Goal: Information Seeking & Learning: Check status

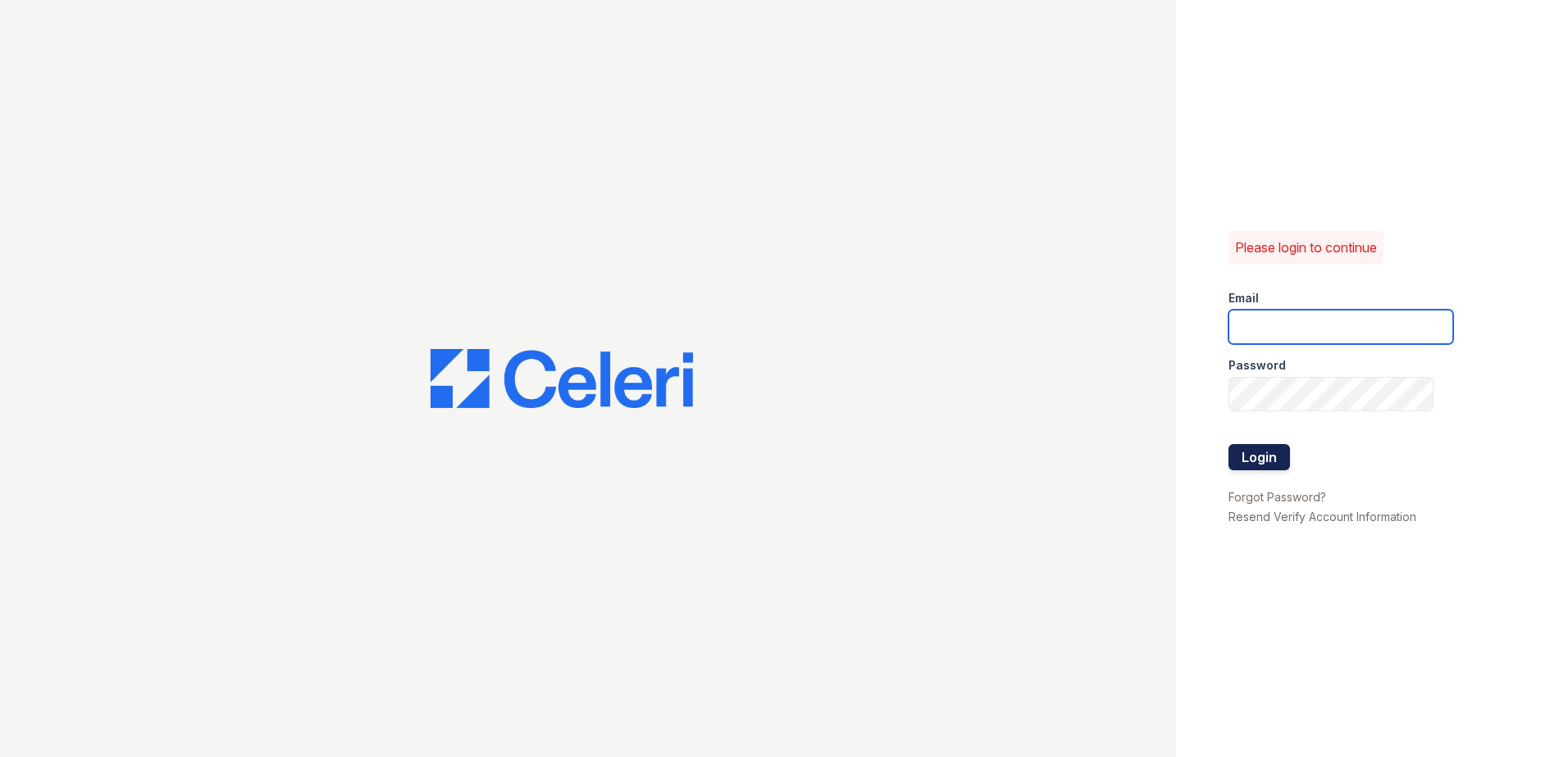
type input "[EMAIL_ADDRESS][DOMAIN_NAME]"
click at [1279, 450] on button "Login" at bounding box center [1258, 457] width 61 height 26
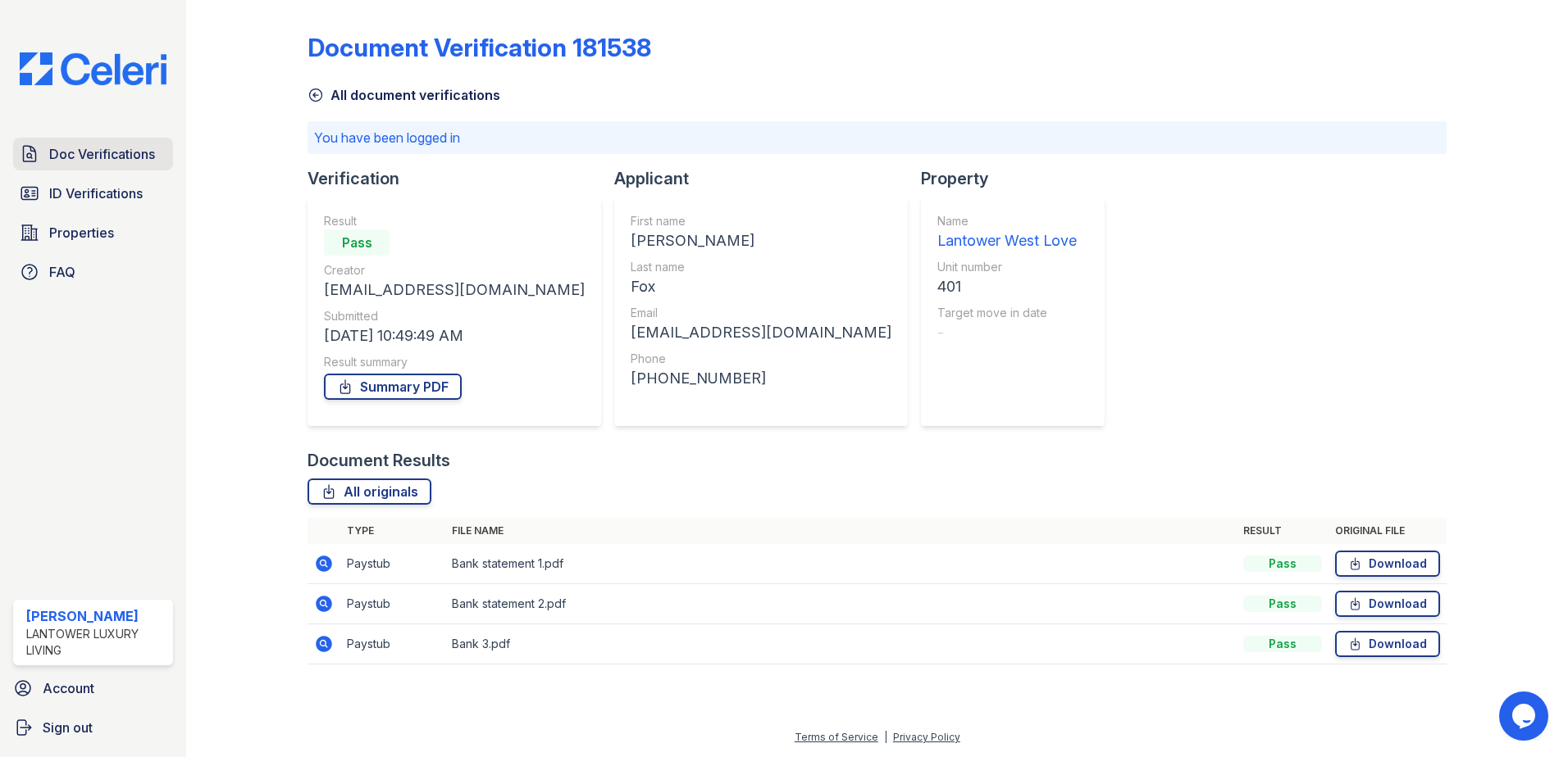
click at [98, 163] on span "Doc Verifications" at bounding box center [102, 154] width 106 height 19
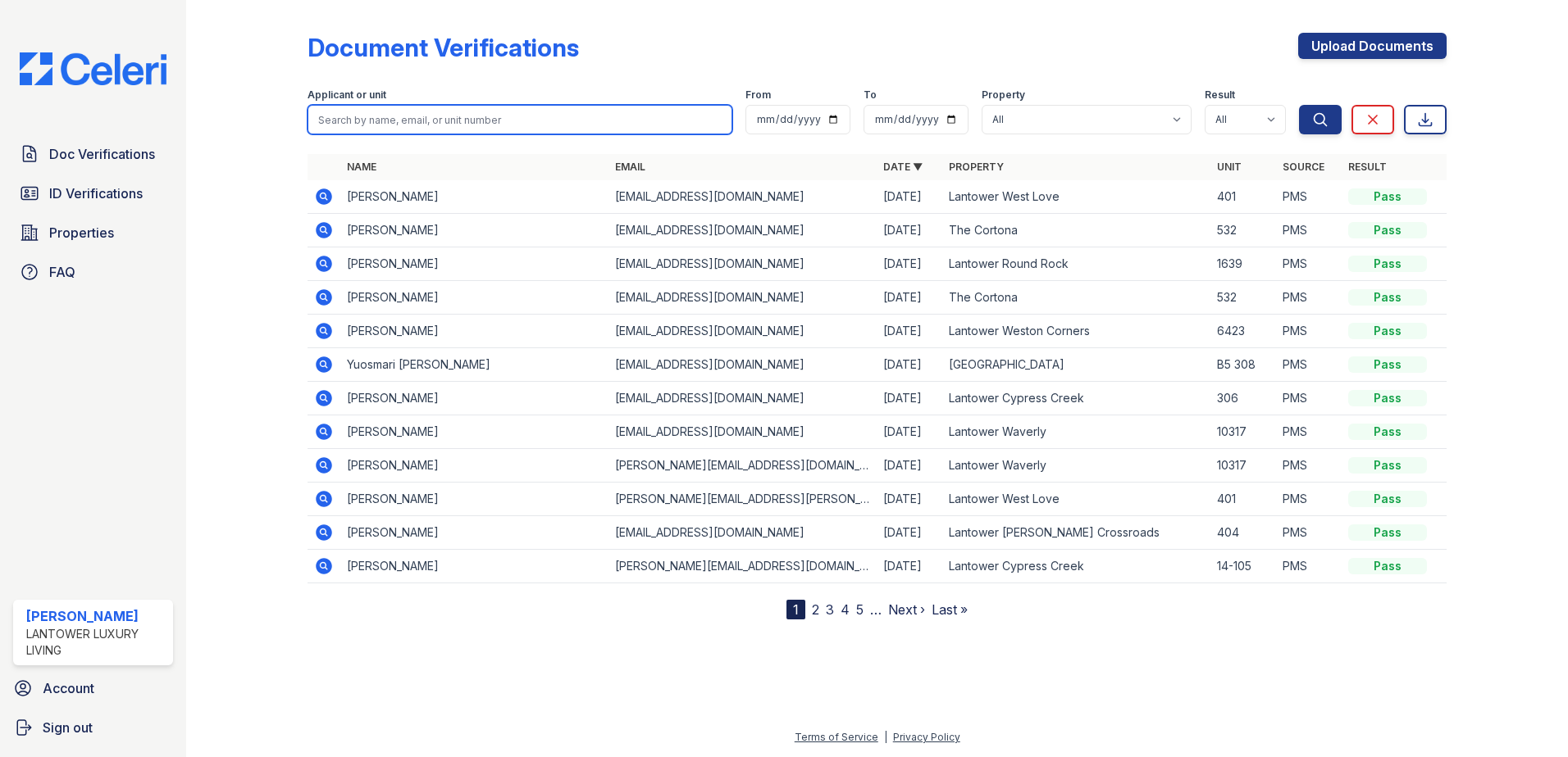
click at [378, 133] on input "search" at bounding box center [519, 119] width 424 height 29
type input "ervis"
click at [1299, 105] on button "Search" at bounding box center [1320, 119] width 43 height 29
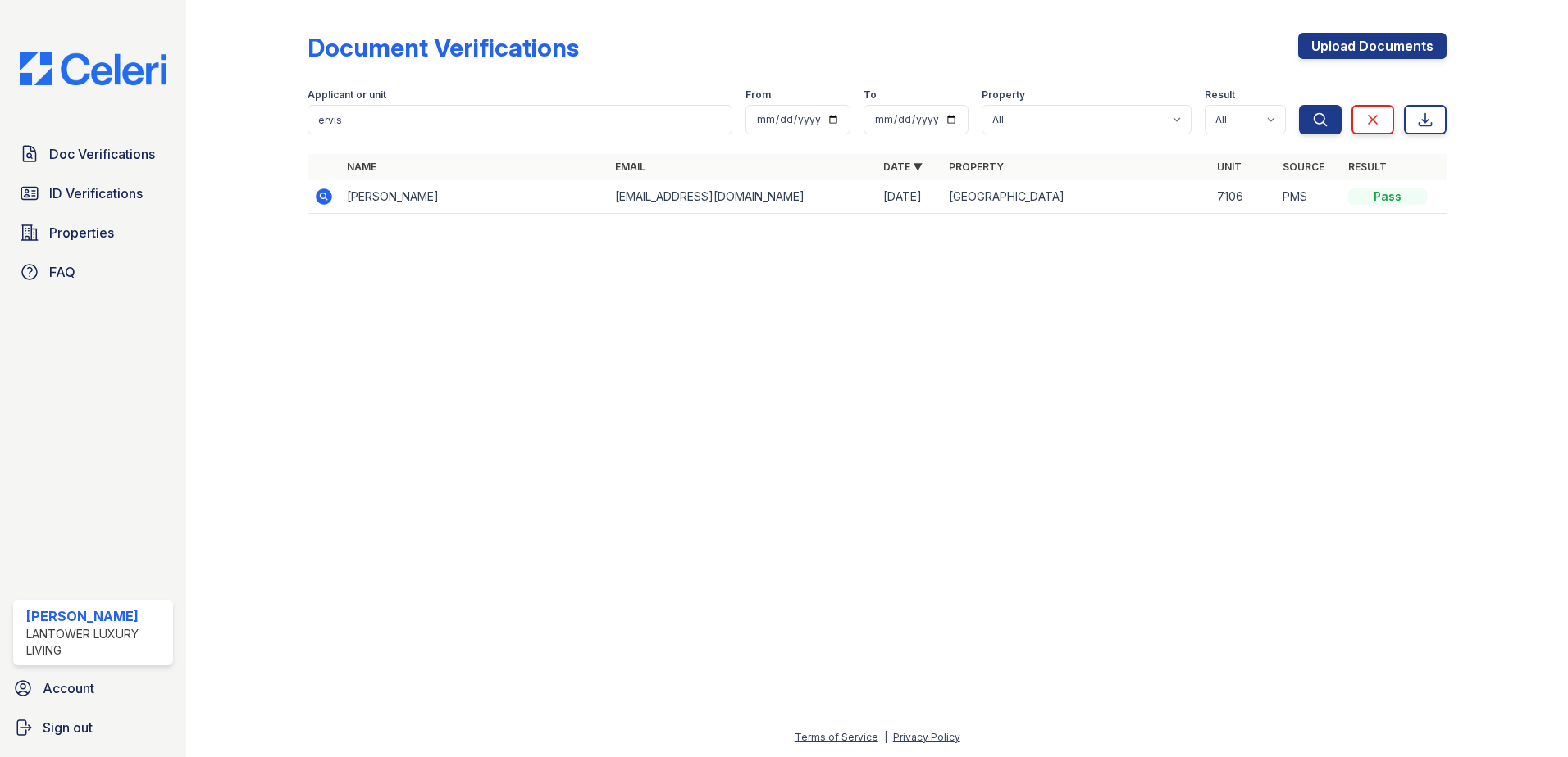
click at [329, 201] on icon at bounding box center [323, 196] width 17 height 16
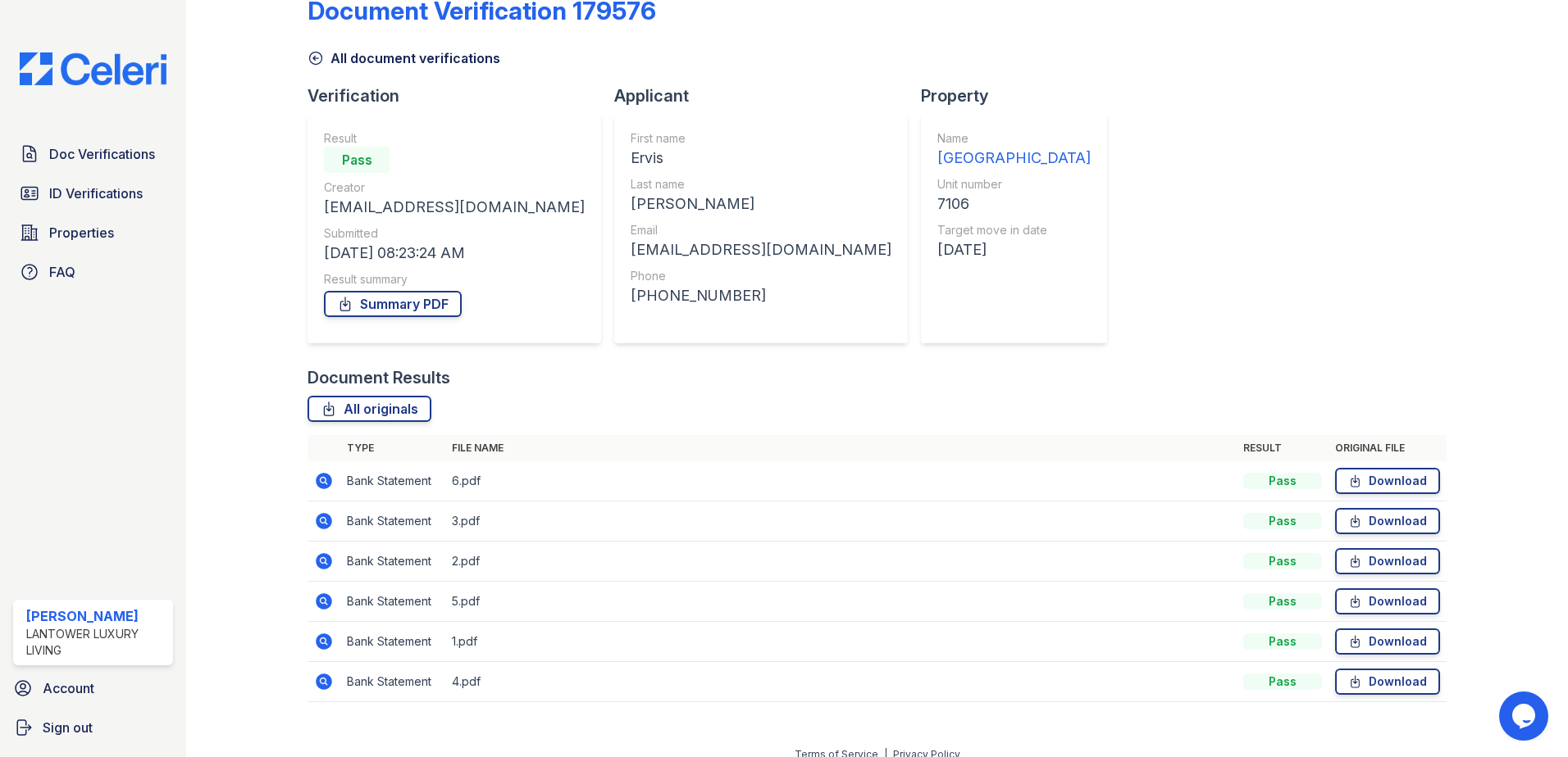
scroll to position [54, 0]
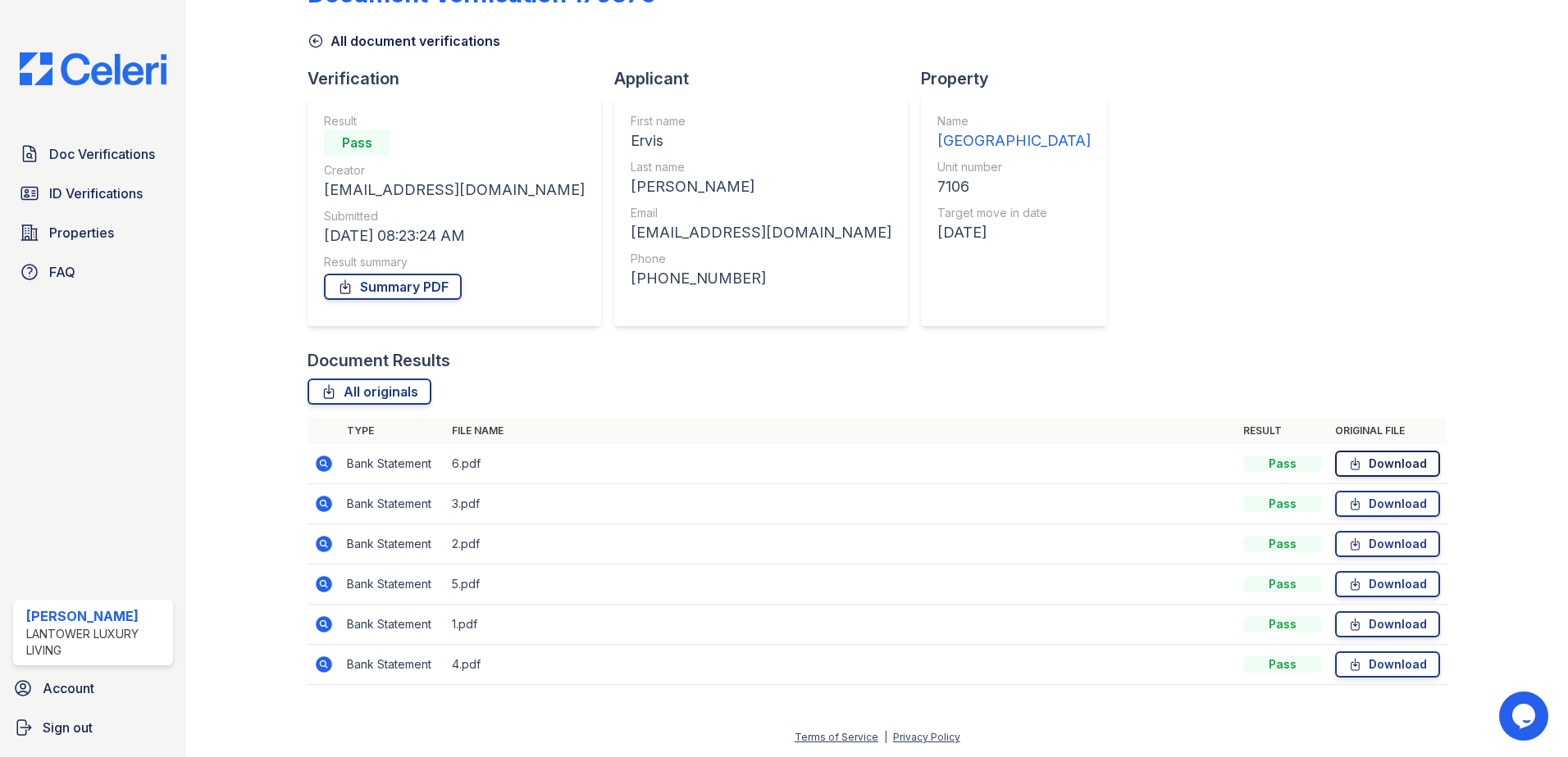
click at [1392, 467] on link "Download" at bounding box center [1387, 463] width 105 height 26
click at [1370, 509] on link "Download" at bounding box center [1387, 504] width 105 height 26
click at [1368, 542] on link "Download" at bounding box center [1387, 543] width 105 height 26
click at [1365, 591] on link "Download" at bounding box center [1387, 584] width 105 height 26
click at [1359, 625] on link "Download" at bounding box center [1387, 624] width 105 height 26
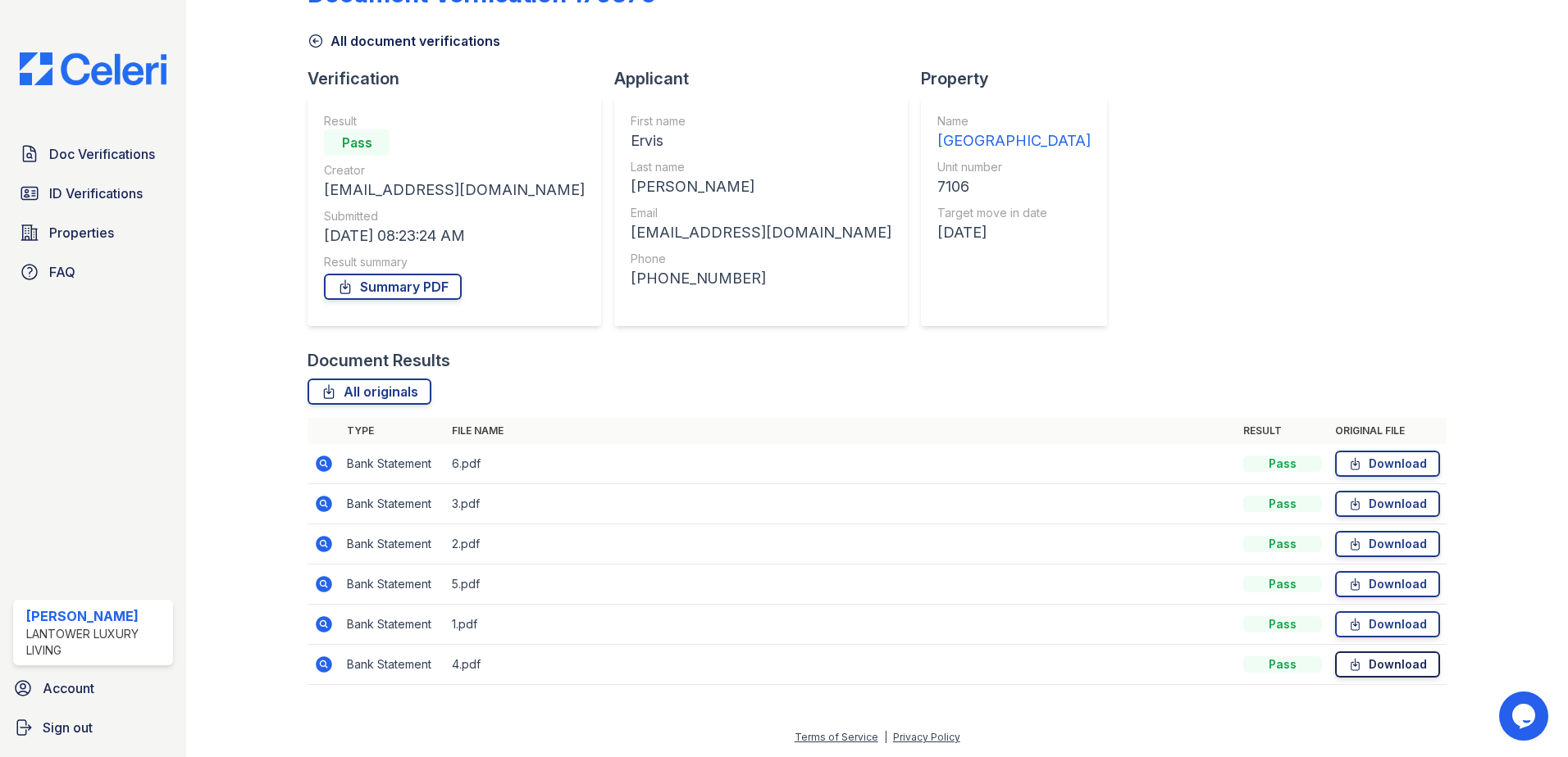
click at [1363, 666] on link "Download" at bounding box center [1387, 664] width 105 height 26
click at [61, 194] on span "ID Verifications" at bounding box center [96, 193] width 93 height 19
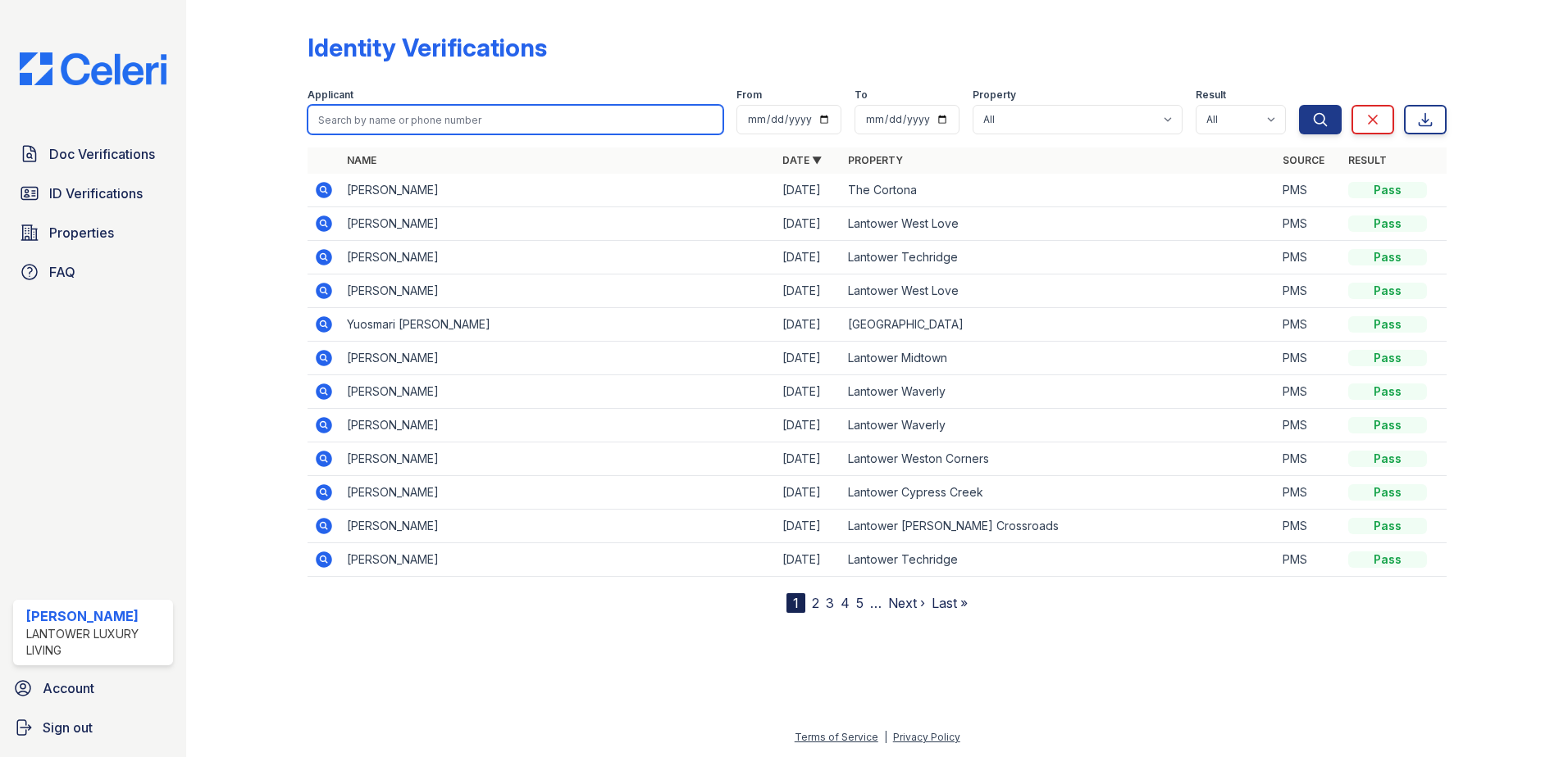
click at [377, 124] on input "search" at bounding box center [516, 119] width 416 height 29
type input "jorge"
click at [1299, 105] on button "Search" at bounding box center [1320, 119] width 43 height 29
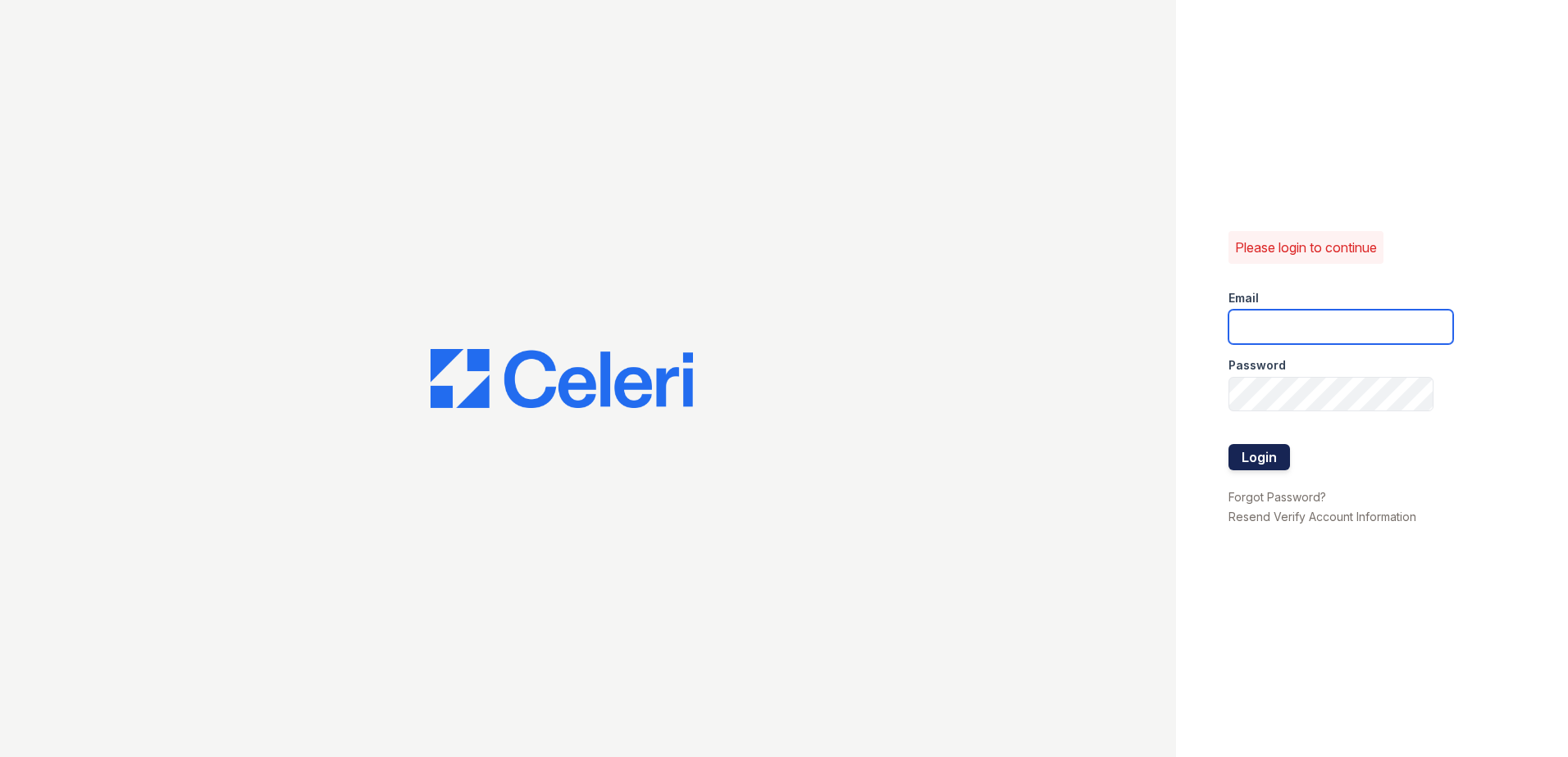
type input "[EMAIL_ADDRESS][DOMAIN_NAME]"
click at [1281, 469] on button "Login" at bounding box center [1258, 457] width 61 height 26
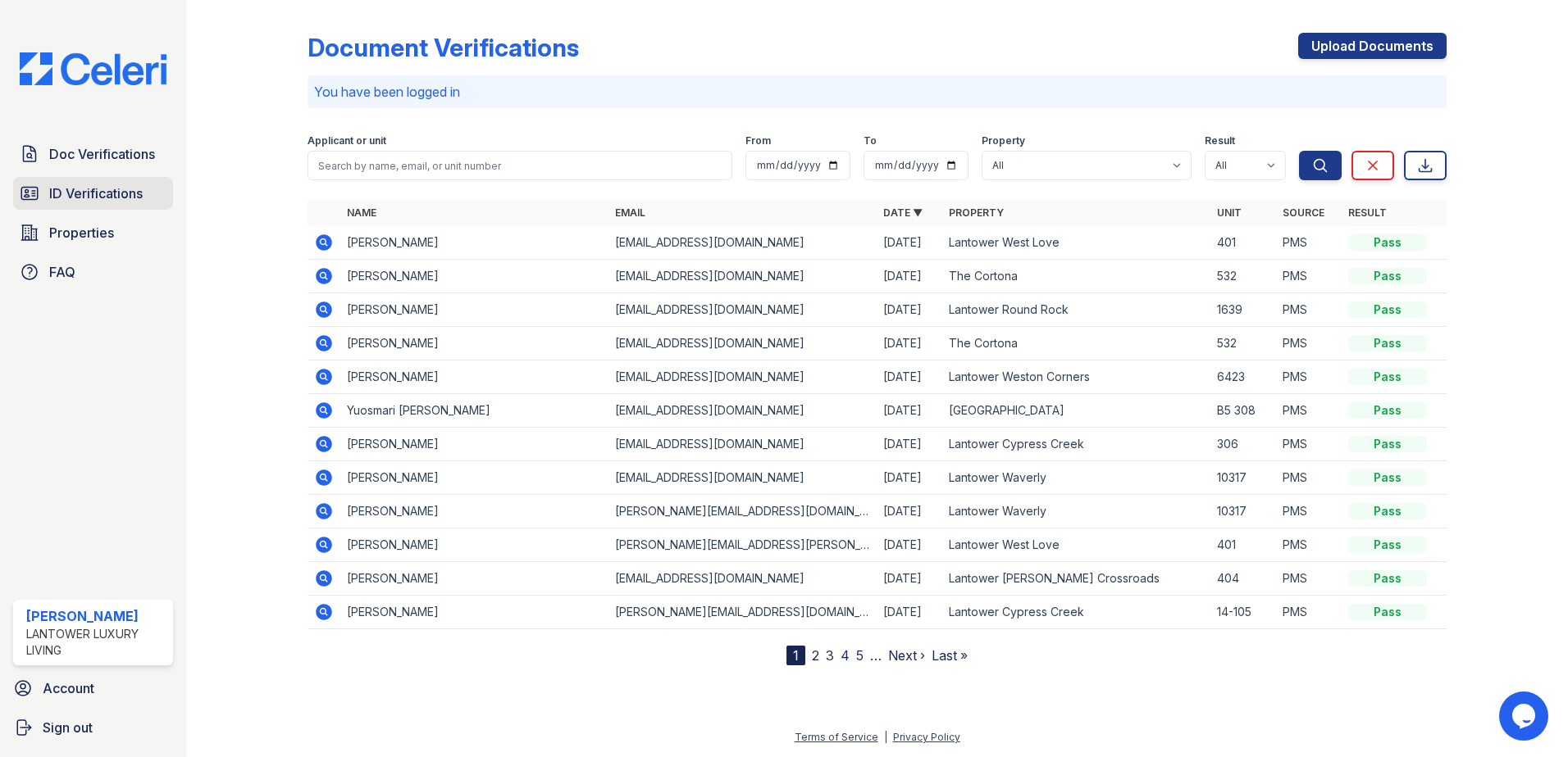
click at [96, 203] on span "ID Verifications" at bounding box center [96, 193] width 93 height 19
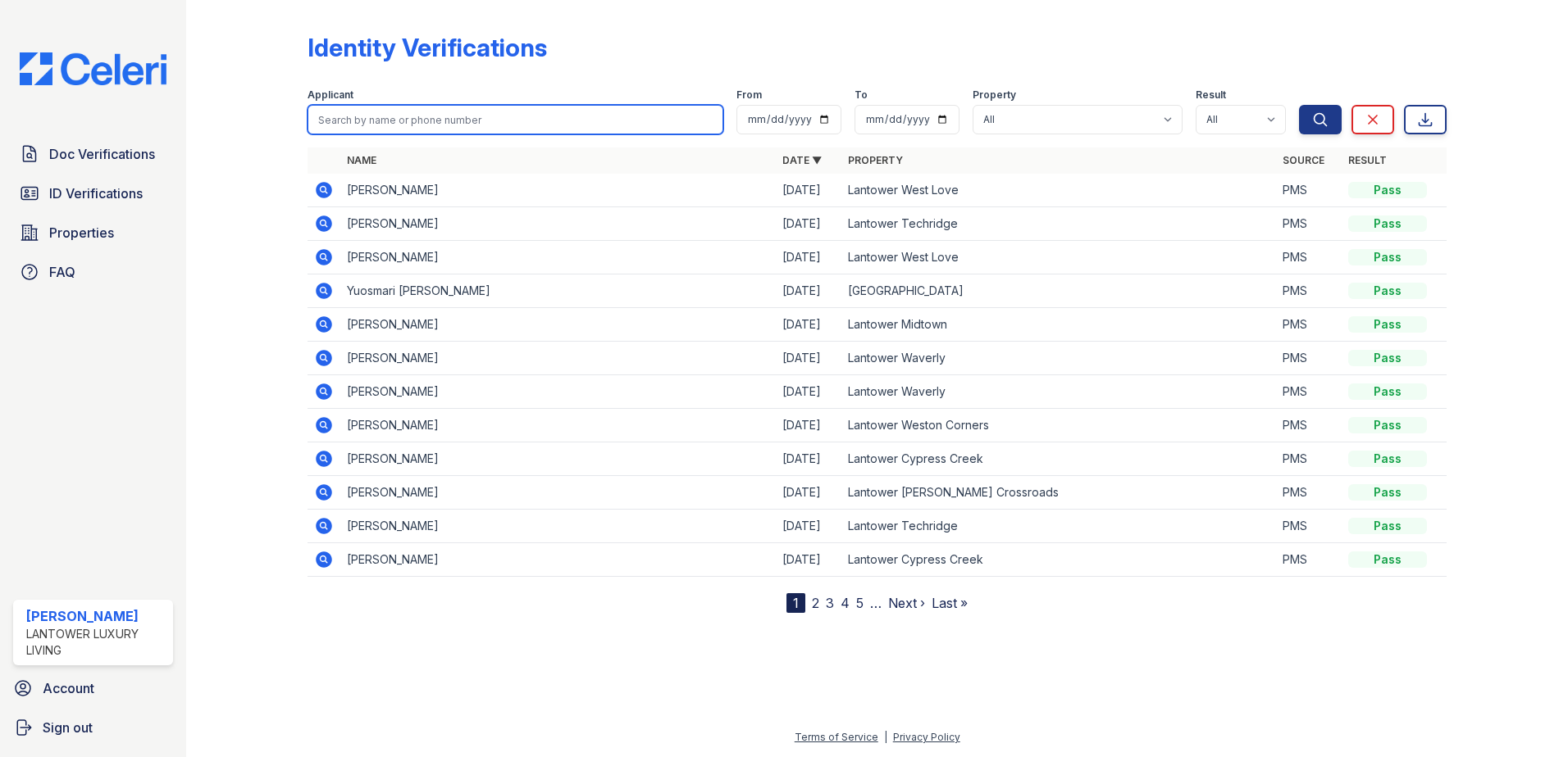
click at [398, 110] on input "search" at bounding box center [516, 119] width 416 height 29
type input "ervis"
click at [1299, 105] on button "Search" at bounding box center [1320, 119] width 43 height 29
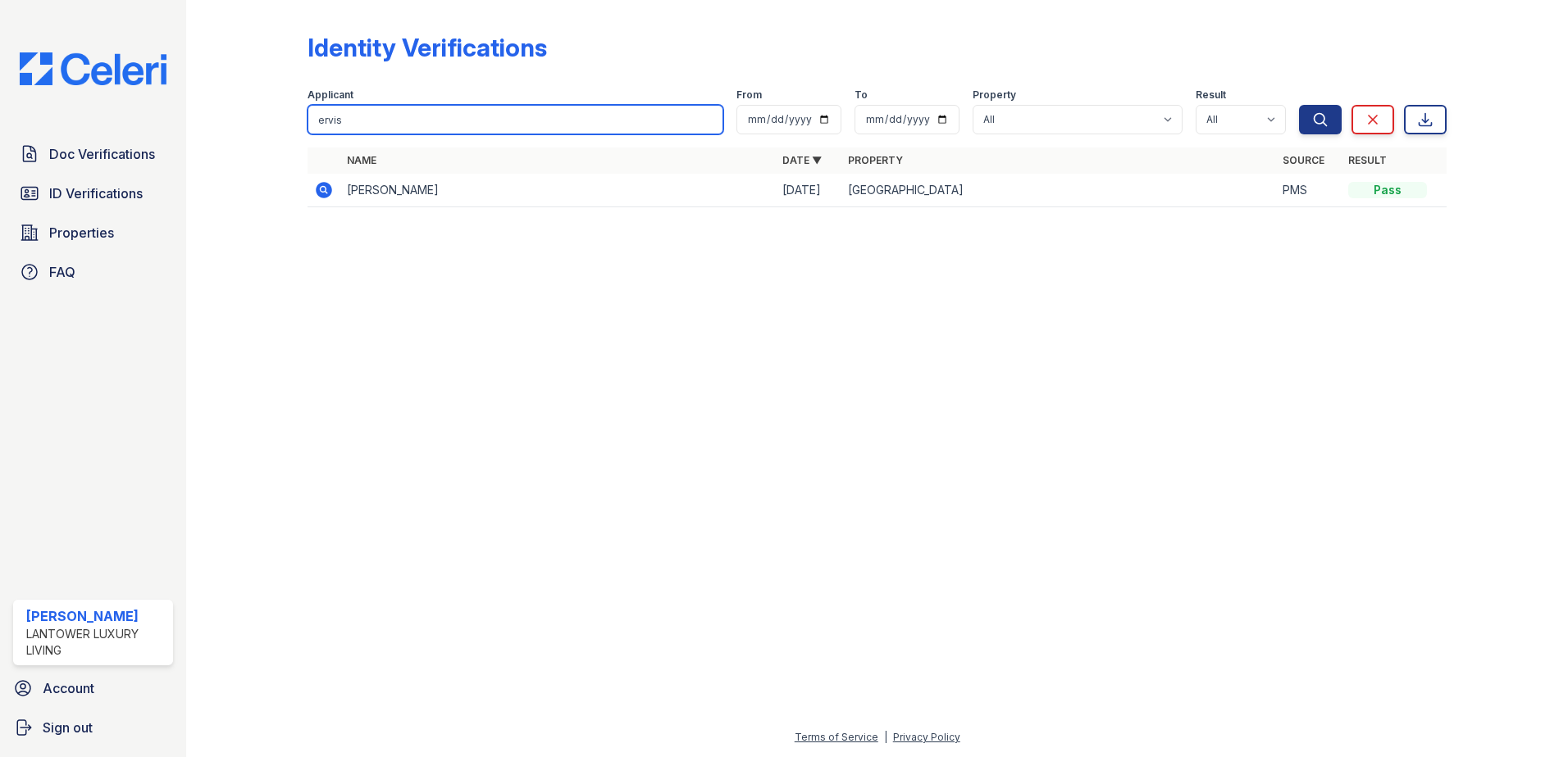
drag, startPoint x: 350, startPoint y: 124, endPoint x: 224, endPoint y: 121, distance: 126.0
click at [219, 124] on div "Identity Verifications Filter Applicant ervis From To Property All Lantower Amb…" at bounding box center [877, 125] width 1329 height 250
type input "[PERSON_NAME]"
click at [1299, 105] on button "Search" at bounding box center [1320, 119] width 43 height 29
click at [323, 191] on icon at bounding box center [322, 189] width 4 height 4
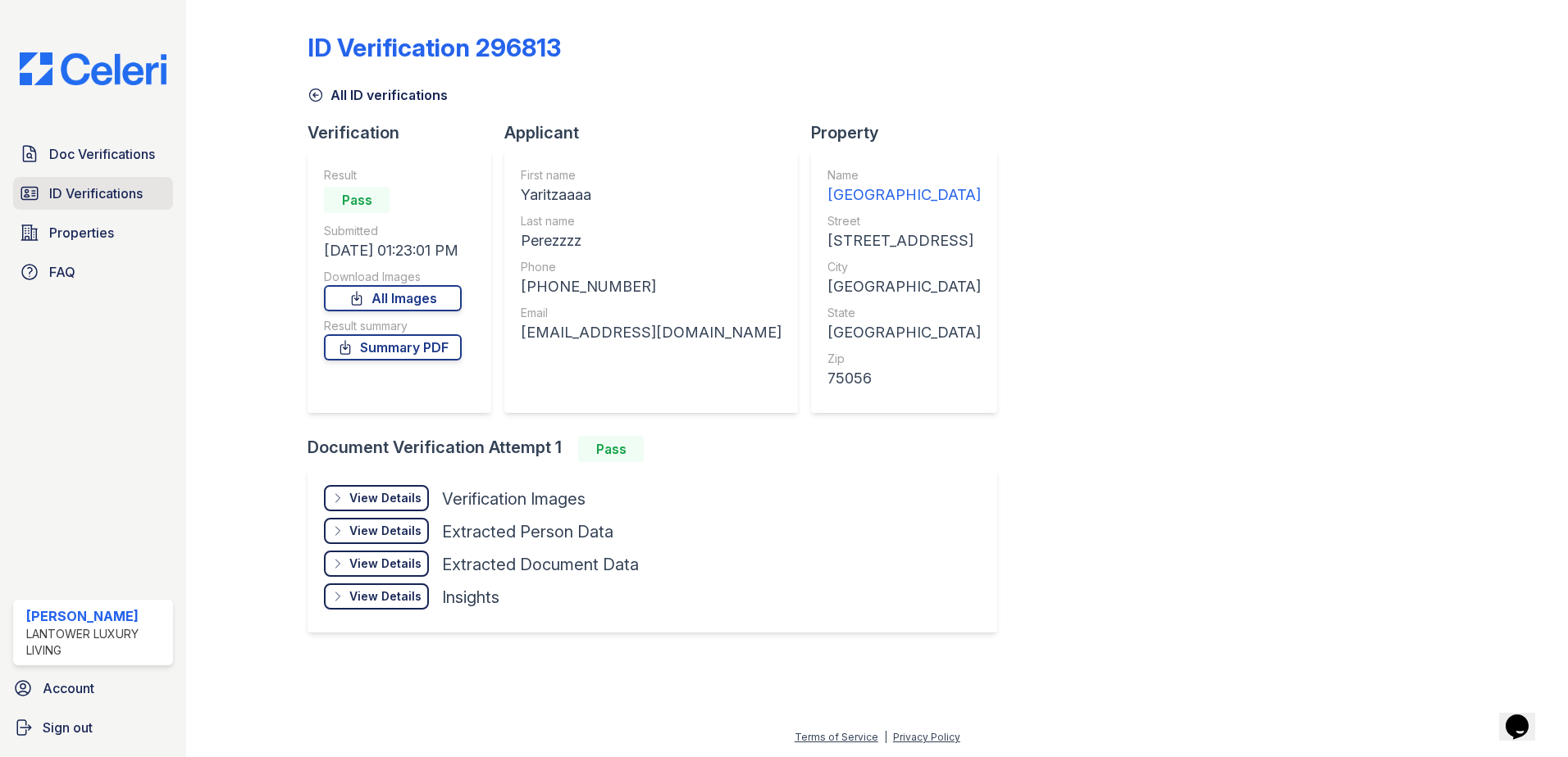
click at [50, 204] on link "ID Verifications" at bounding box center [93, 193] width 160 height 33
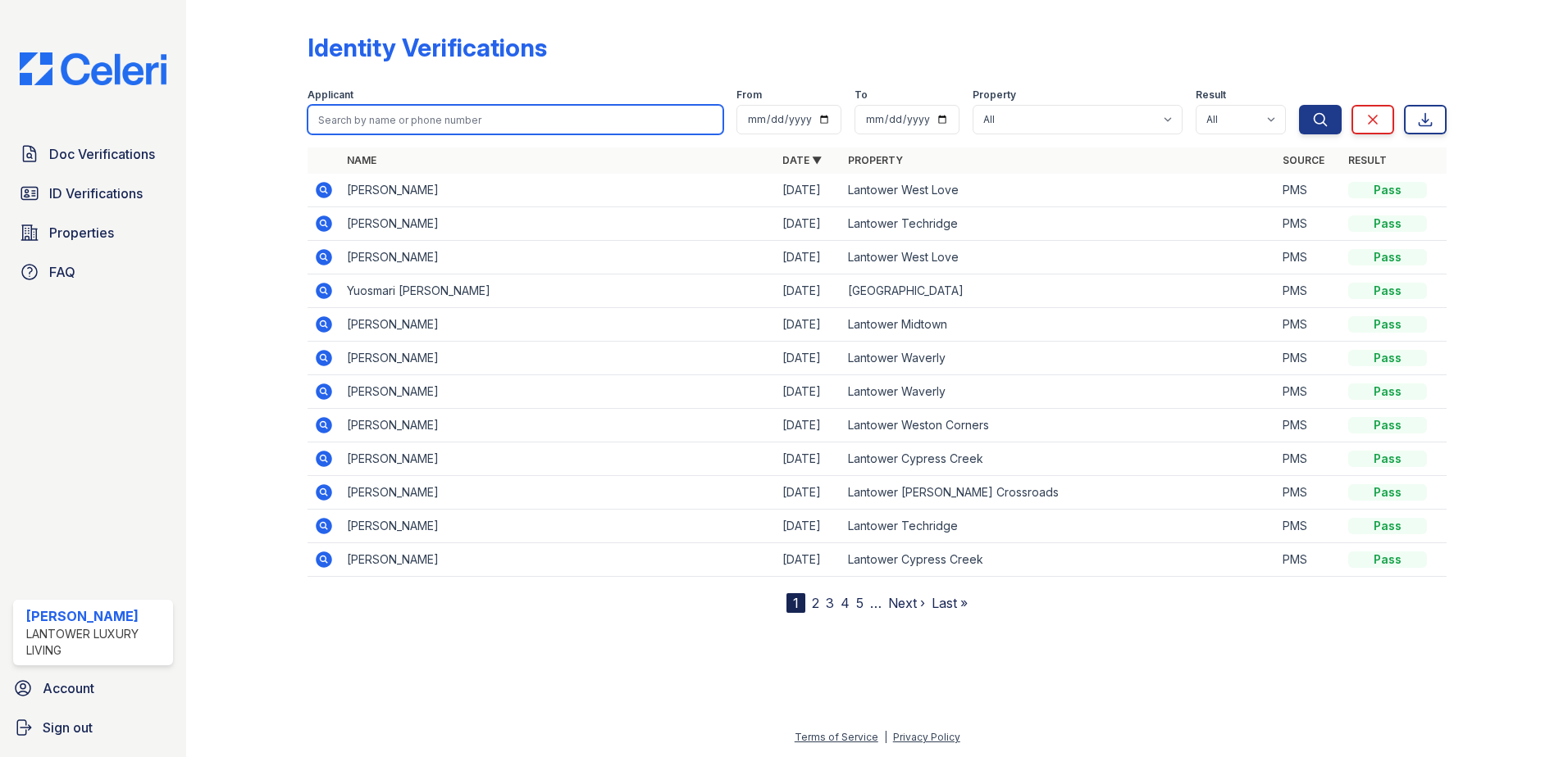
click at [466, 116] on input "search" at bounding box center [516, 119] width 416 height 29
type input "alvarez"
click at [1299, 105] on button "Search" at bounding box center [1320, 119] width 43 height 29
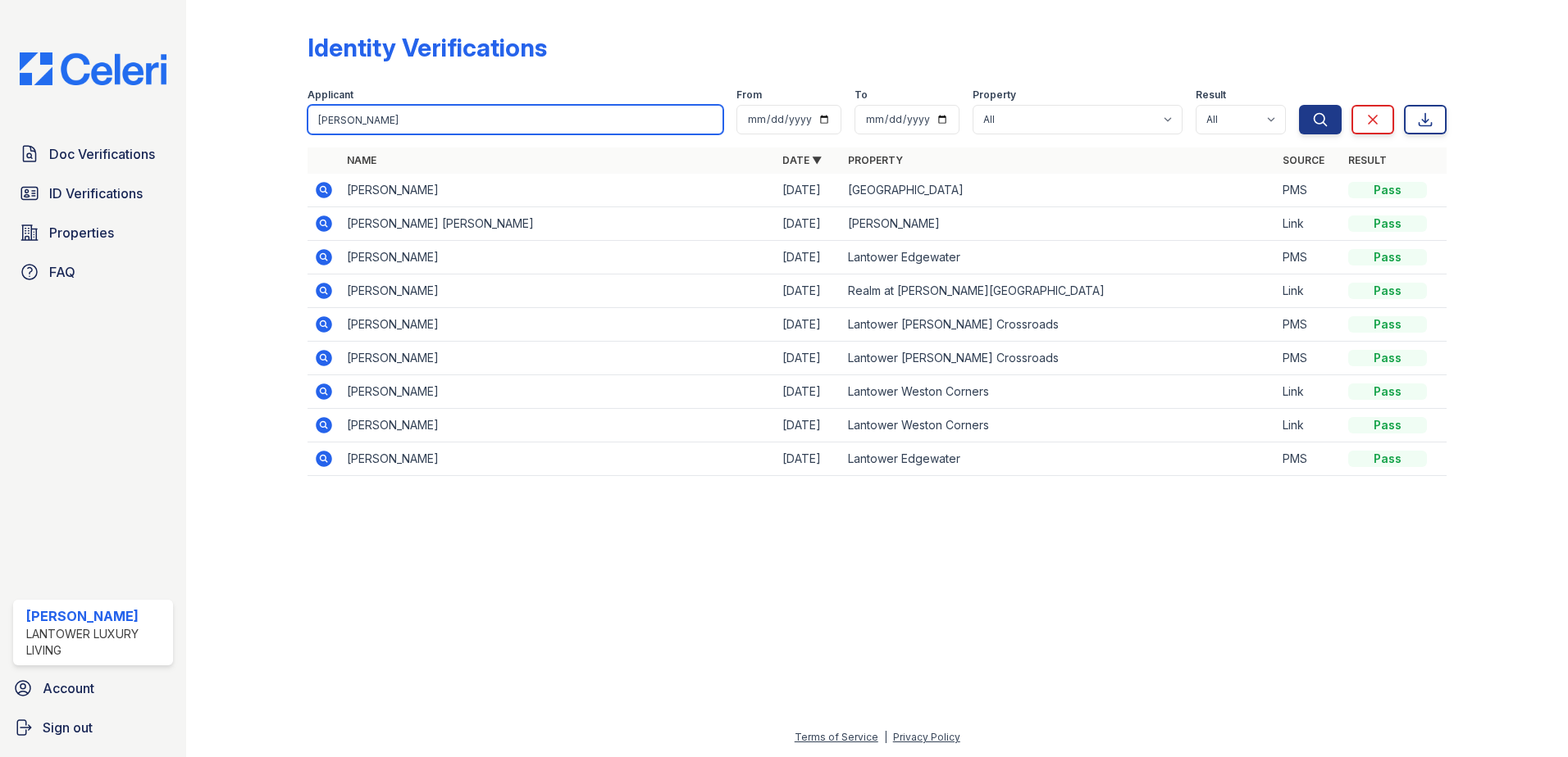
drag, startPoint x: 378, startPoint y: 116, endPoint x: 221, endPoint y: 129, distance: 157.5
click at [221, 129] on div "Identity Verifications Filter Applicant alvarez From To Property All Lantower A…" at bounding box center [877, 259] width 1329 height 519
type input "neudis"
click at [1299, 105] on button "Search" at bounding box center [1320, 119] width 43 height 29
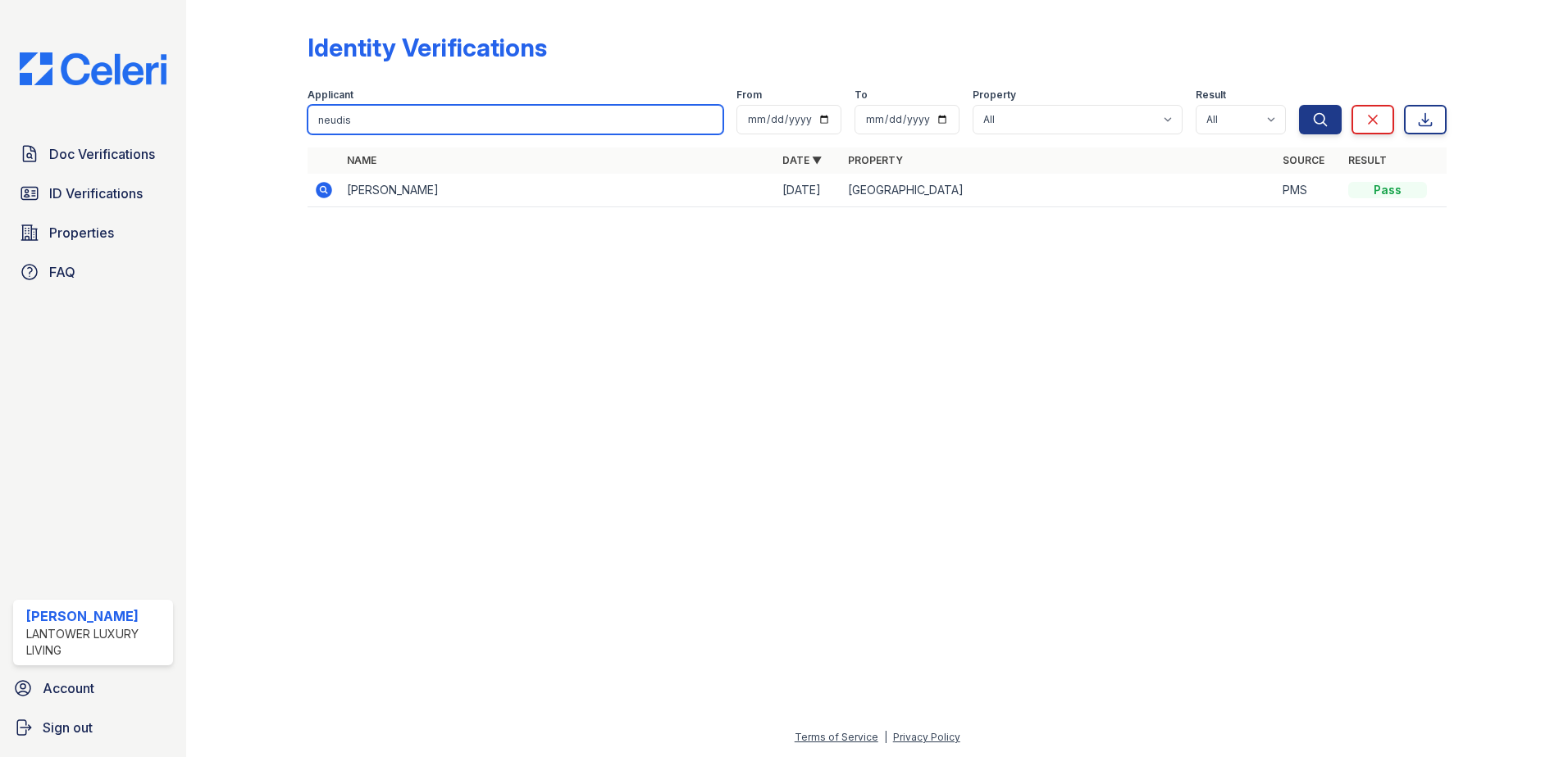
drag, startPoint x: 376, startPoint y: 114, endPoint x: 244, endPoint y: 118, distance: 132.1
click at [244, 118] on div "Identity Verifications Filter Applicant neudis From To Property All Lantower Am…" at bounding box center [877, 125] width 1329 height 250
type input "gabriel"
click at [1299, 105] on button "Search" at bounding box center [1320, 119] width 43 height 29
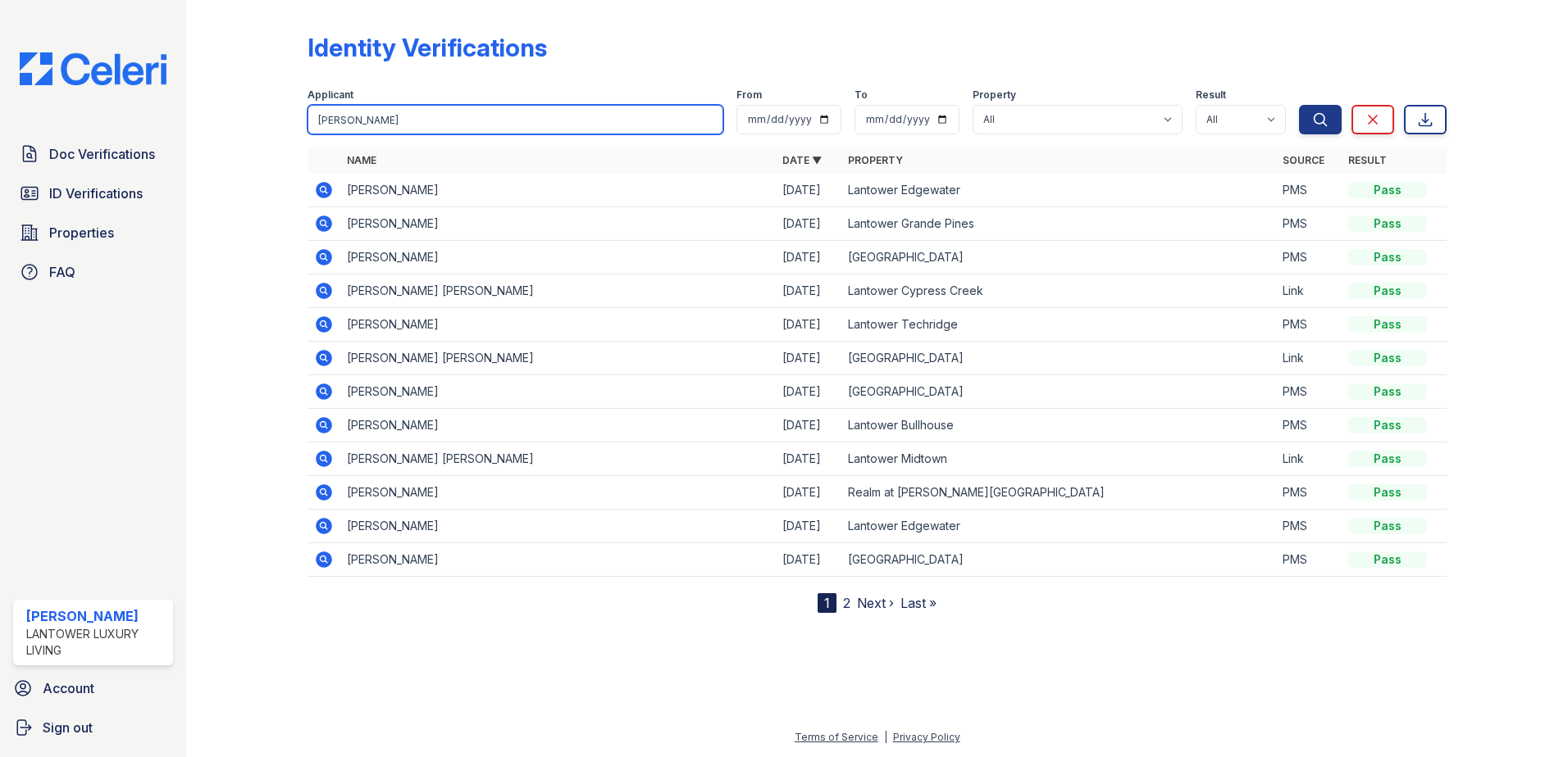
drag, startPoint x: 400, startPoint y: 128, endPoint x: 213, endPoint y: 123, distance: 187.1
click at [213, 123] on div "Identity Verifications Filter Applicant gabriel From To Property All Lantower A…" at bounding box center [877, 319] width 1329 height 640
type input "neudis"
click at [1299, 105] on button "Search" at bounding box center [1320, 119] width 43 height 29
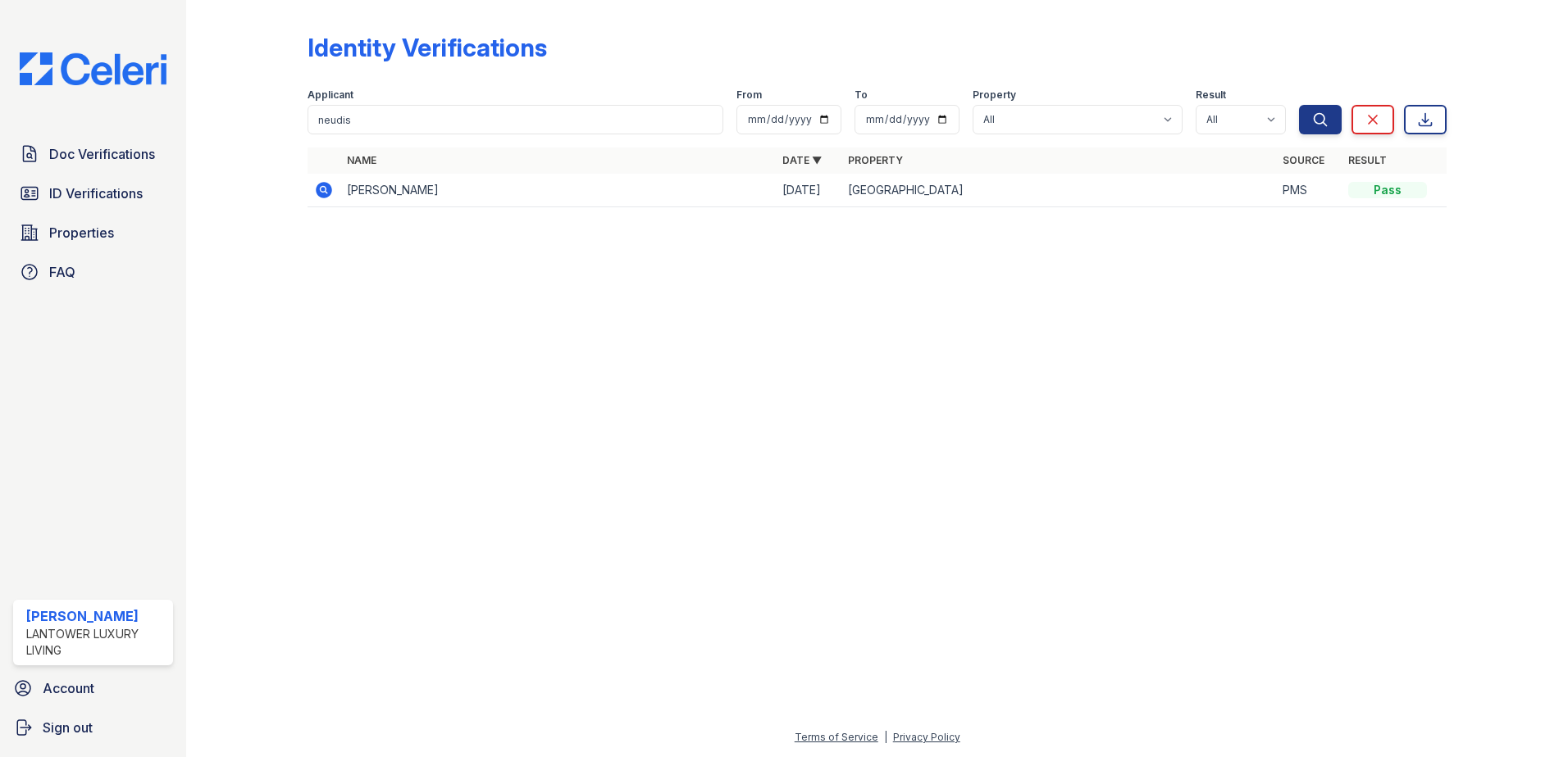
click at [318, 195] on icon at bounding box center [323, 189] width 17 height 16
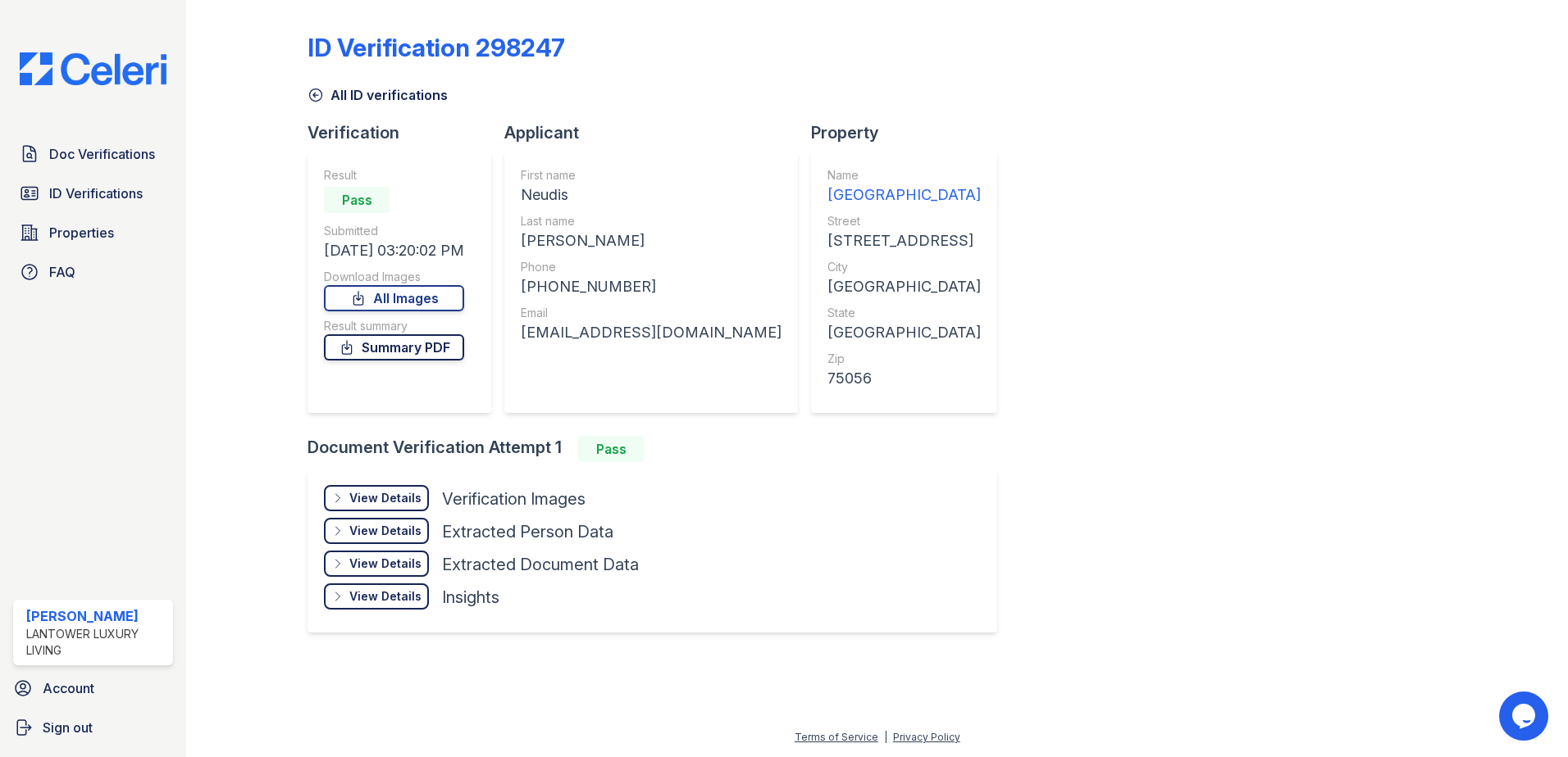
click at [398, 346] on link "Summary PDF" at bounding box center [394, 347] width 140 height 26
click at [145, 201] on link "ID Verifications" at bounding box center [93, 193] width 160 height 33
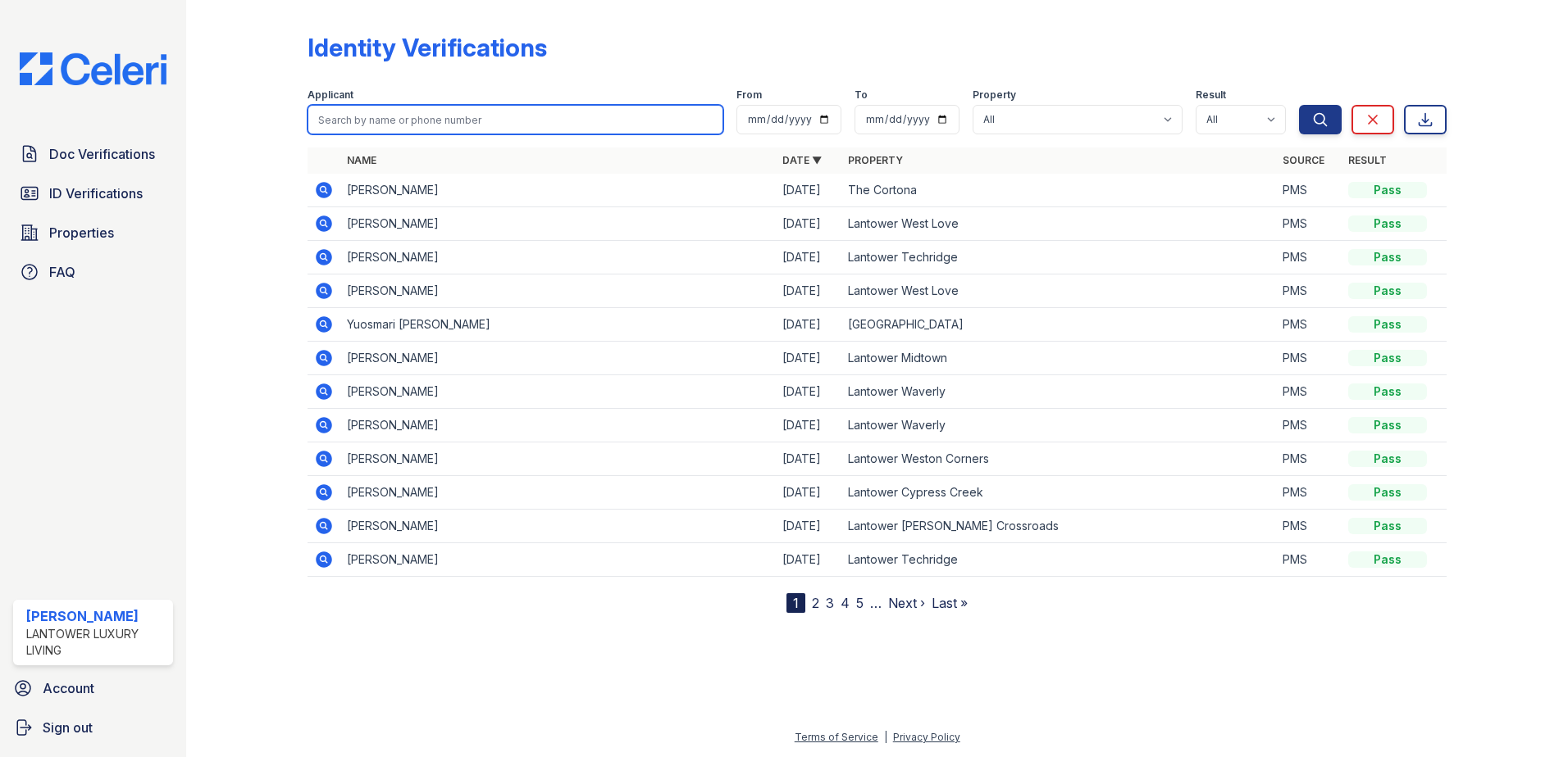
click at [452, 123] on input "search" at bounding box center [516, 119] width 416 height 29
type input "[PERSON_NAME]"
click at [1299, 105] on button "Search" at bounding box center [1320, 119] width 43 height 29
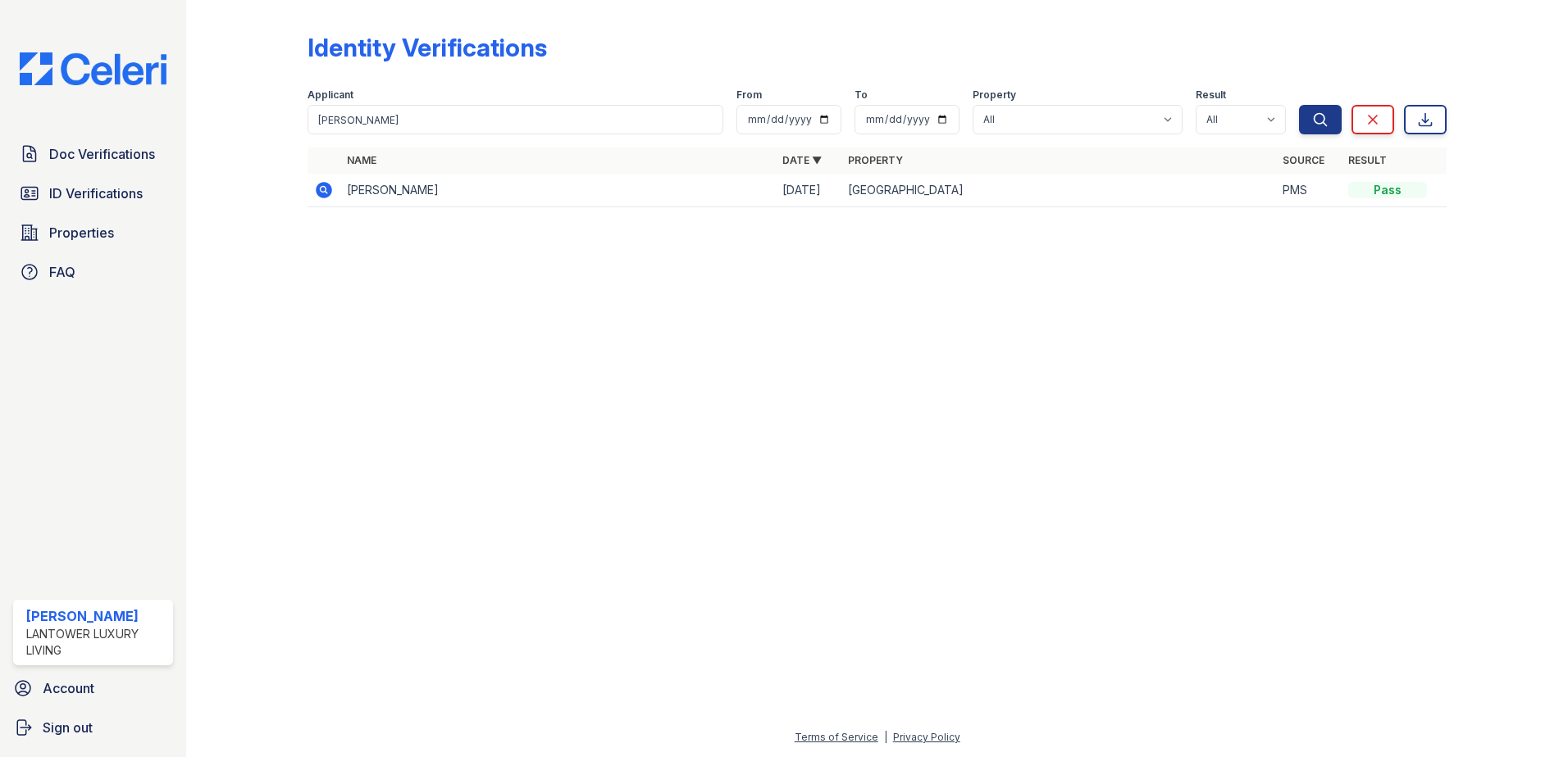
click at [318, 197] on icon at bounding box center [323, 190] width 19 height 19
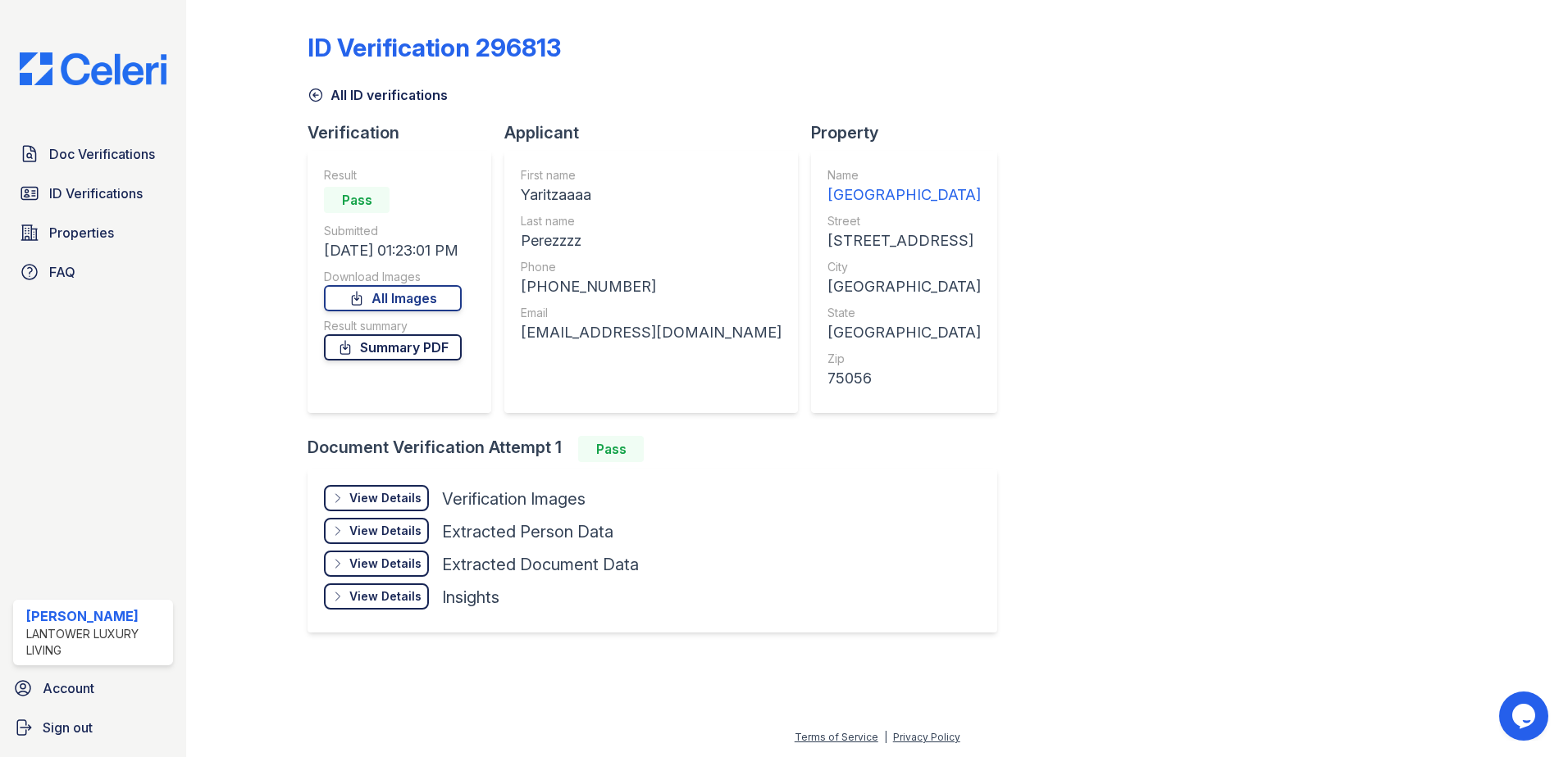
click at [434, 352] on link "Summary PDF" at bounding box center [393, 347] width 138 height 26
